Goal: Information Seeking & Learning: Learn about a topic

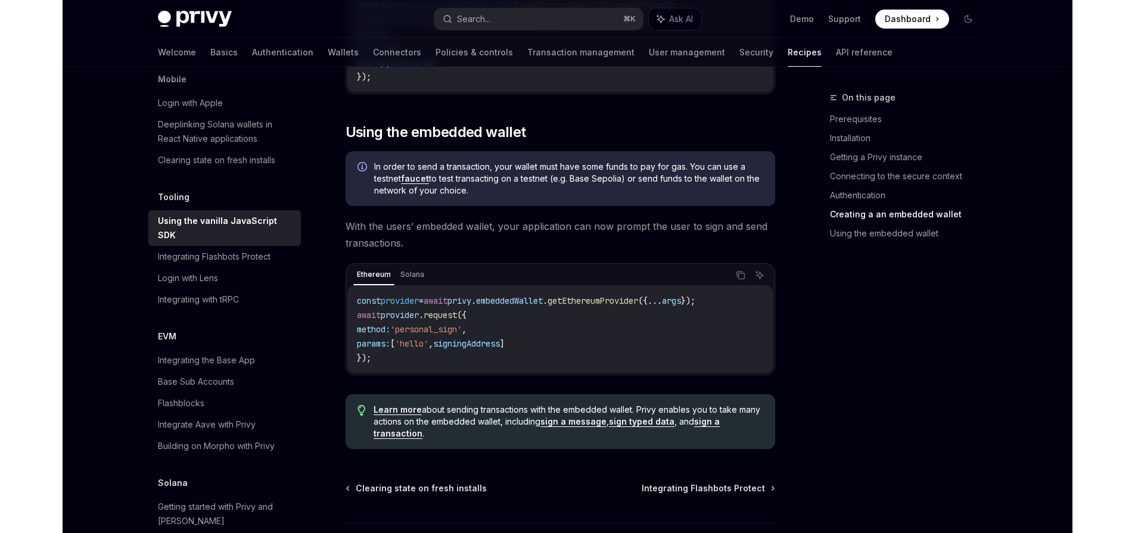
scroll to position [1660, 0]
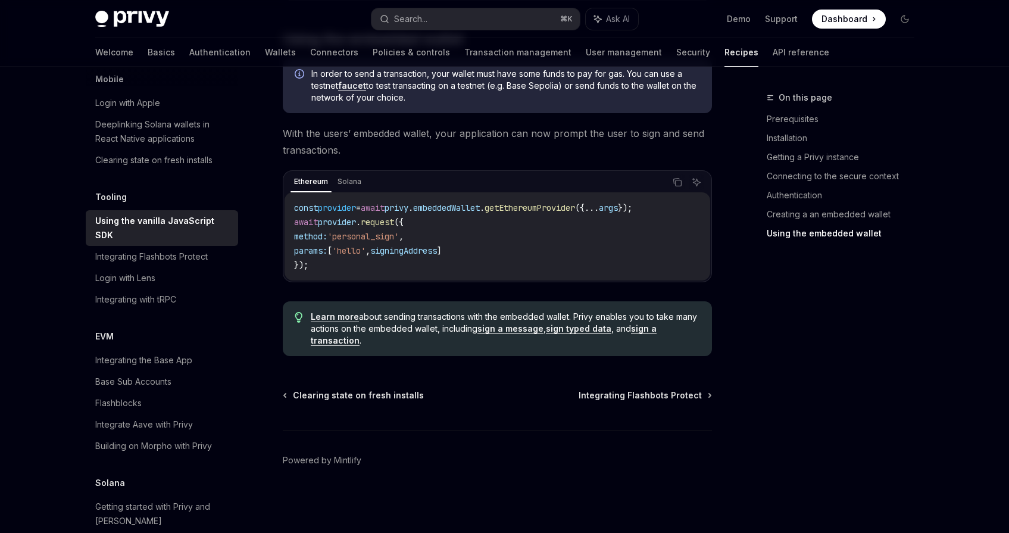
type textarea "*"
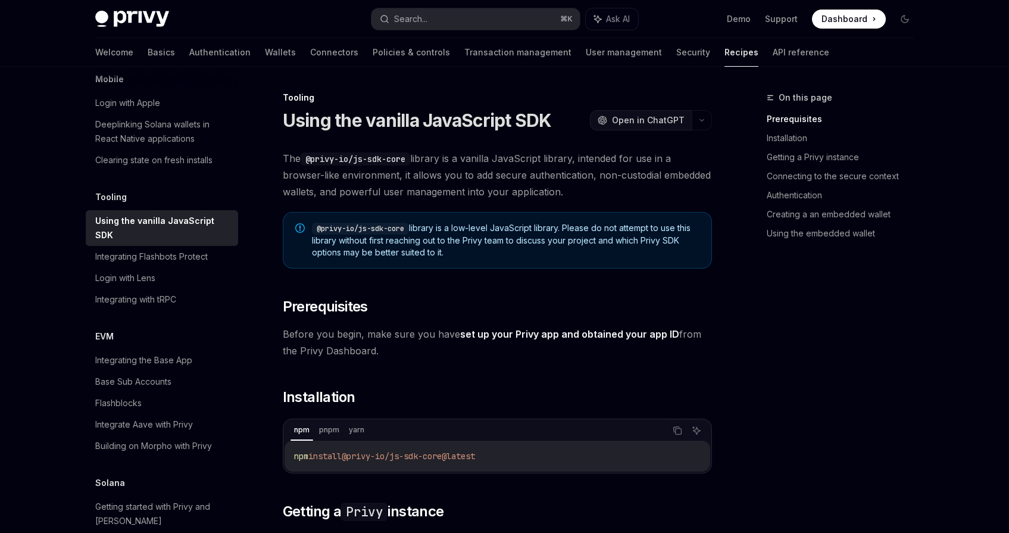
click at [635, 126] on button "OpenAI Open in ChatGPT" at bounding box center [641, 120] width 102 height 20
type textarea "*"
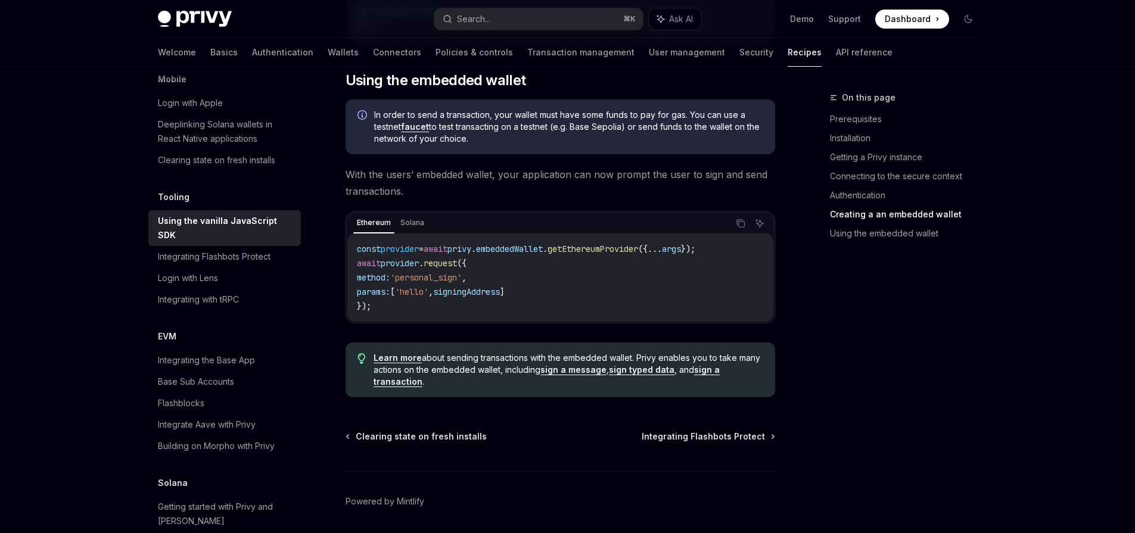
scroll to position [1660, 0]
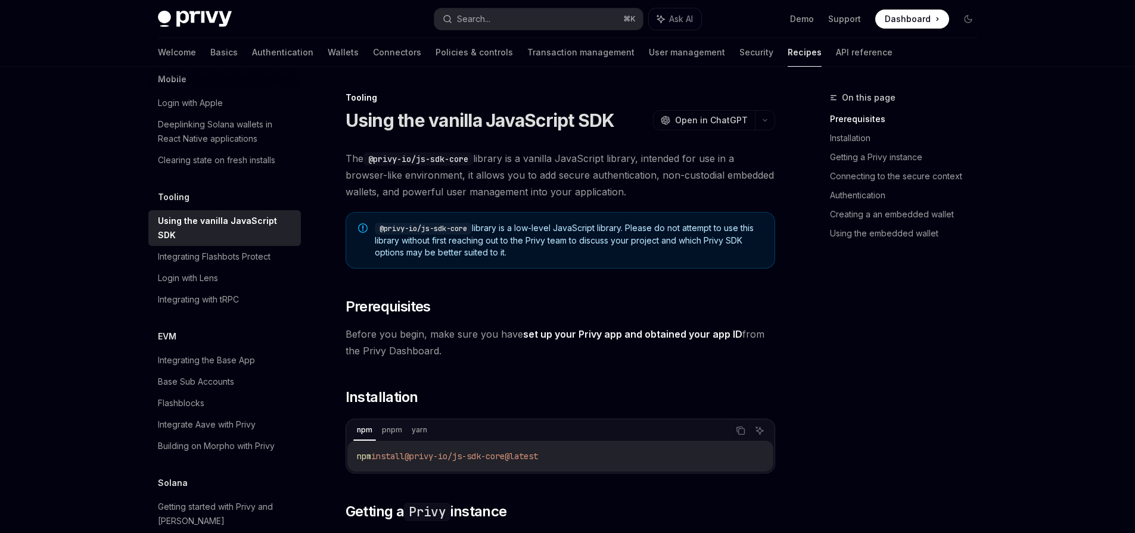
scroll to position [2, 0]
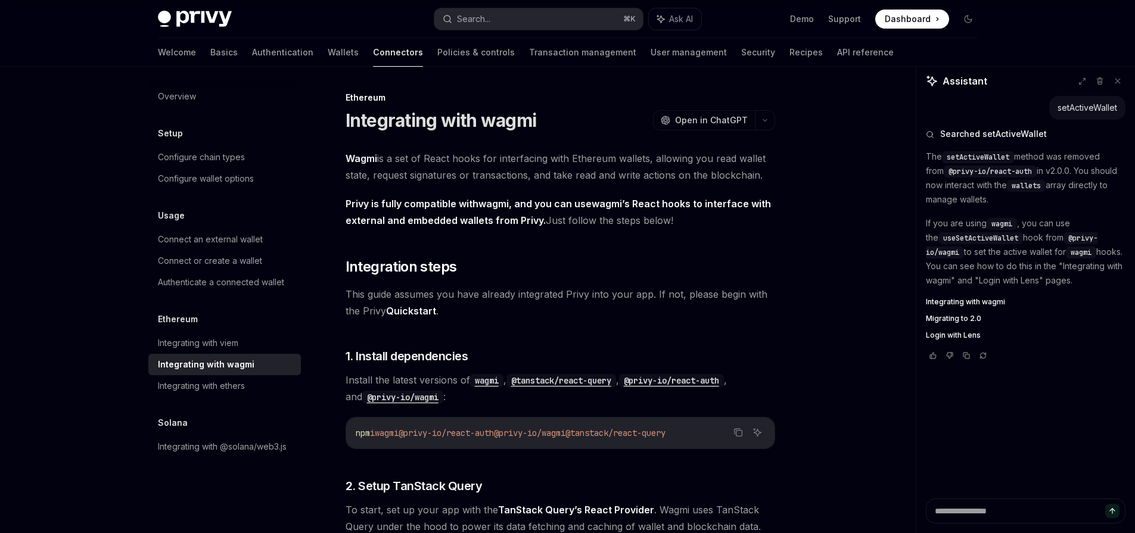
scroll to position [3203, 0]
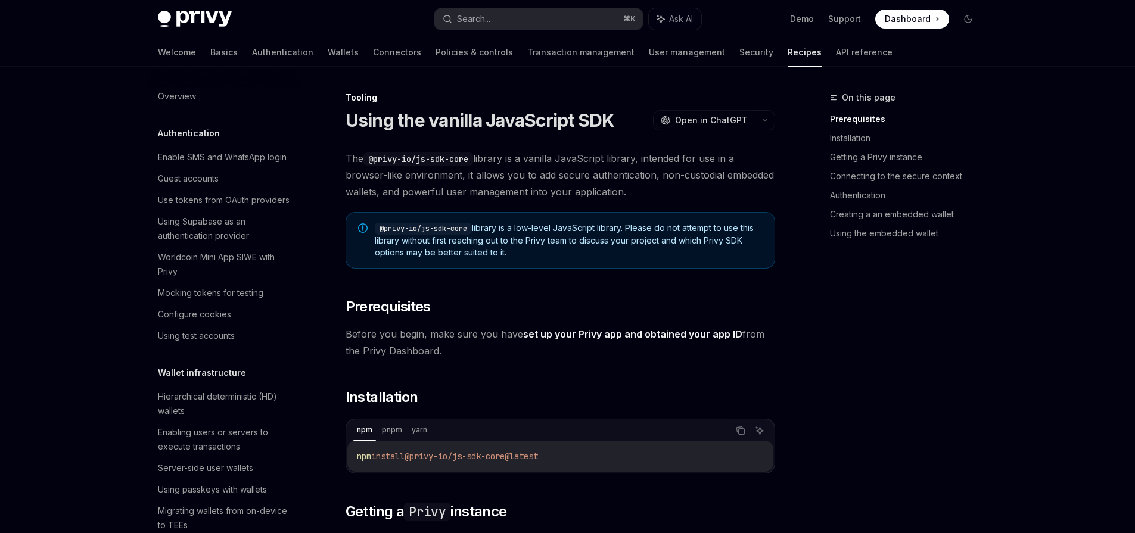
scroll to position [1408, 0]
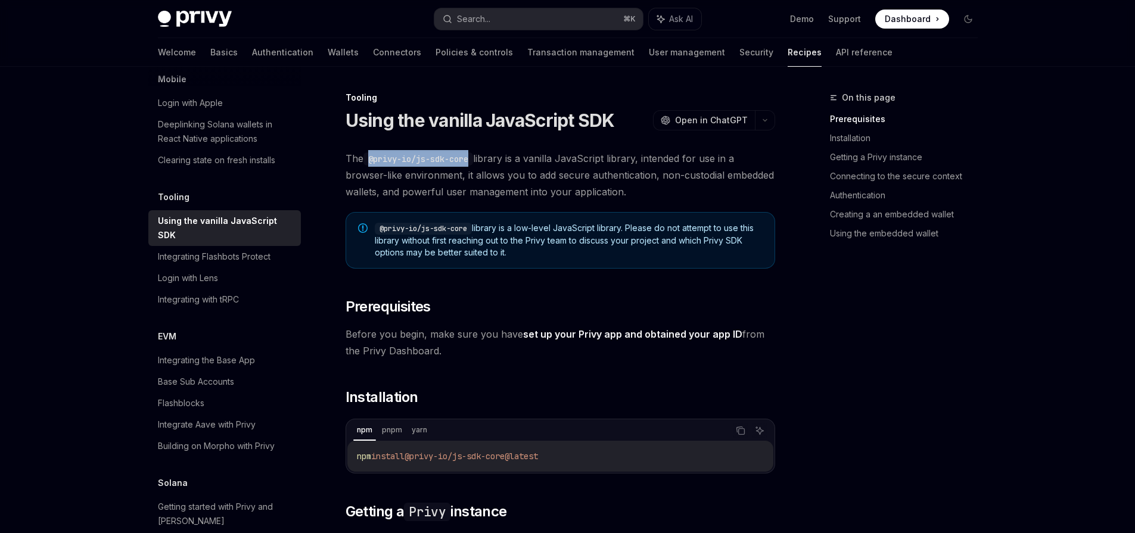
drag, startPoint x: 369, startPoint y: 157, endPoint x: 475, endPoint y: 158, distance: 106.0
click at [473, 158] on code "@privy-io/js-sdk-core" at bounding box center [418, 158] width 110 height 13
copy code "@privy-io/js-sdk-core"
